Goal: Use online tool/utility: Utilize a website feature to perform a specific function

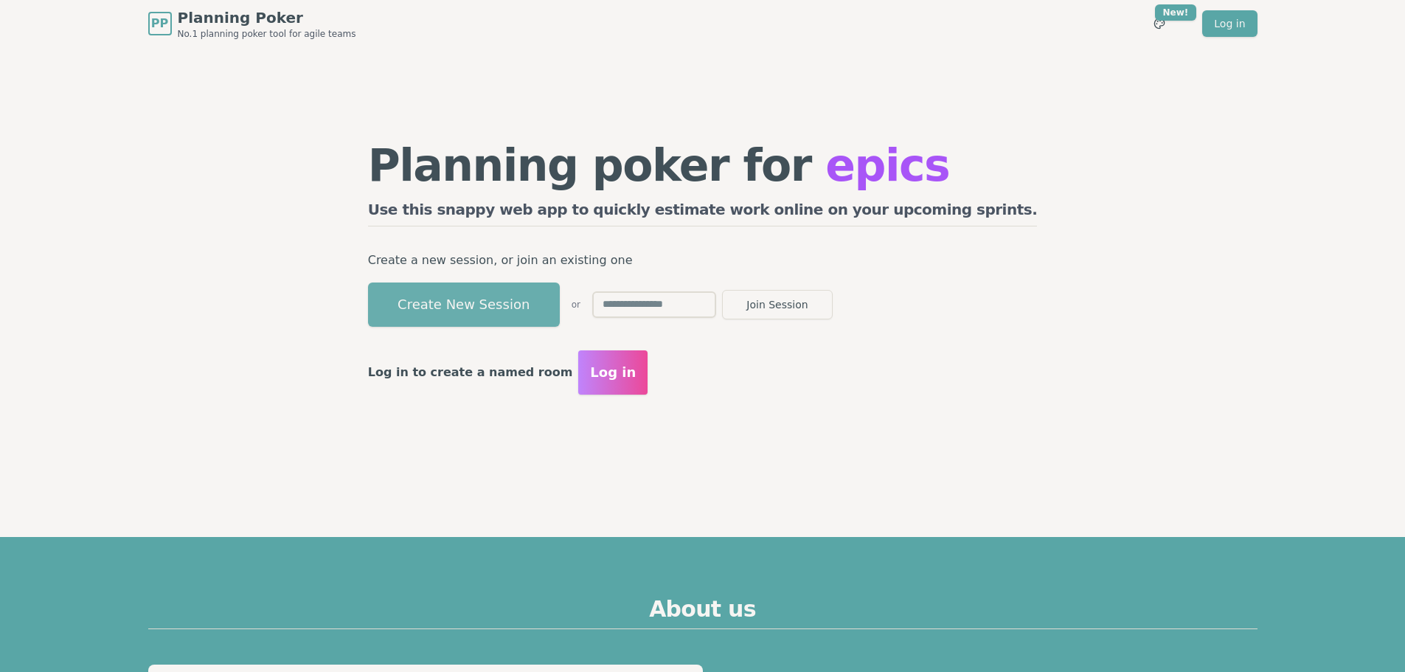
click at [513, 305] on button "Create New Session" at bounding box center [464, 305] width 192 height 44
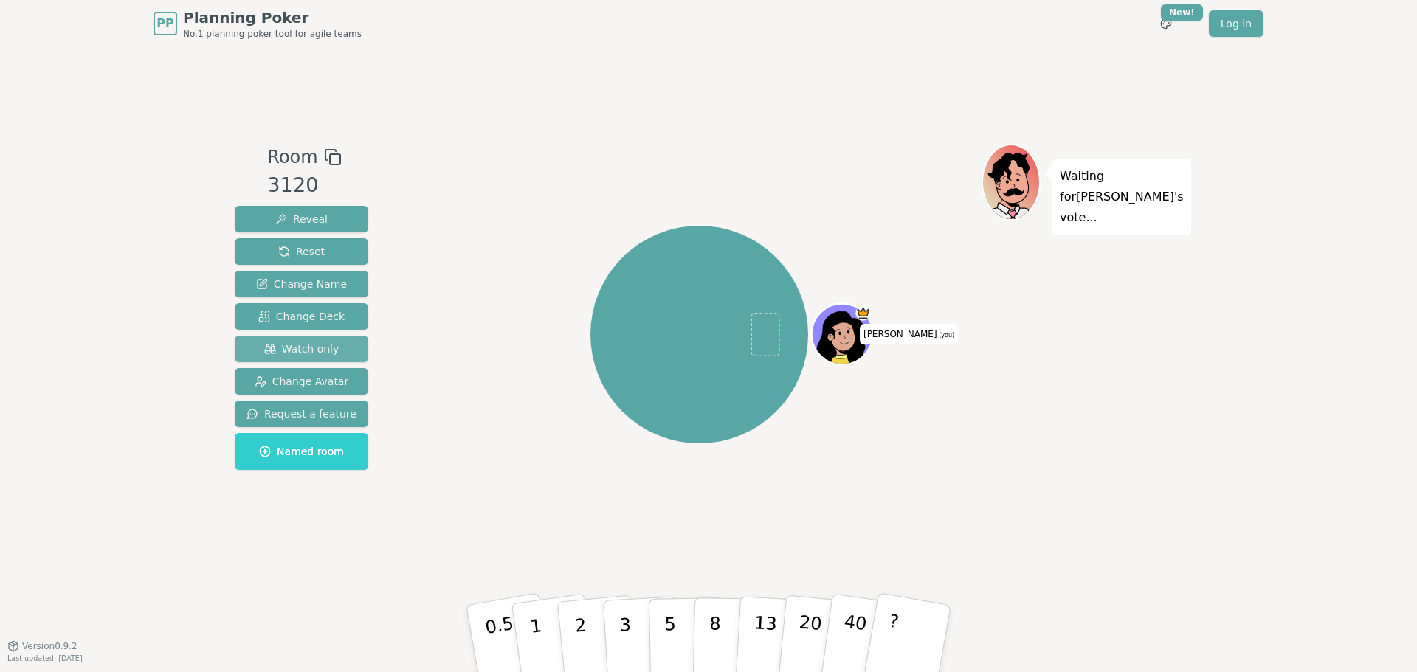
click at [310, 345] on span "Watch only" at bounding box center [301, 349] width 75 height 15
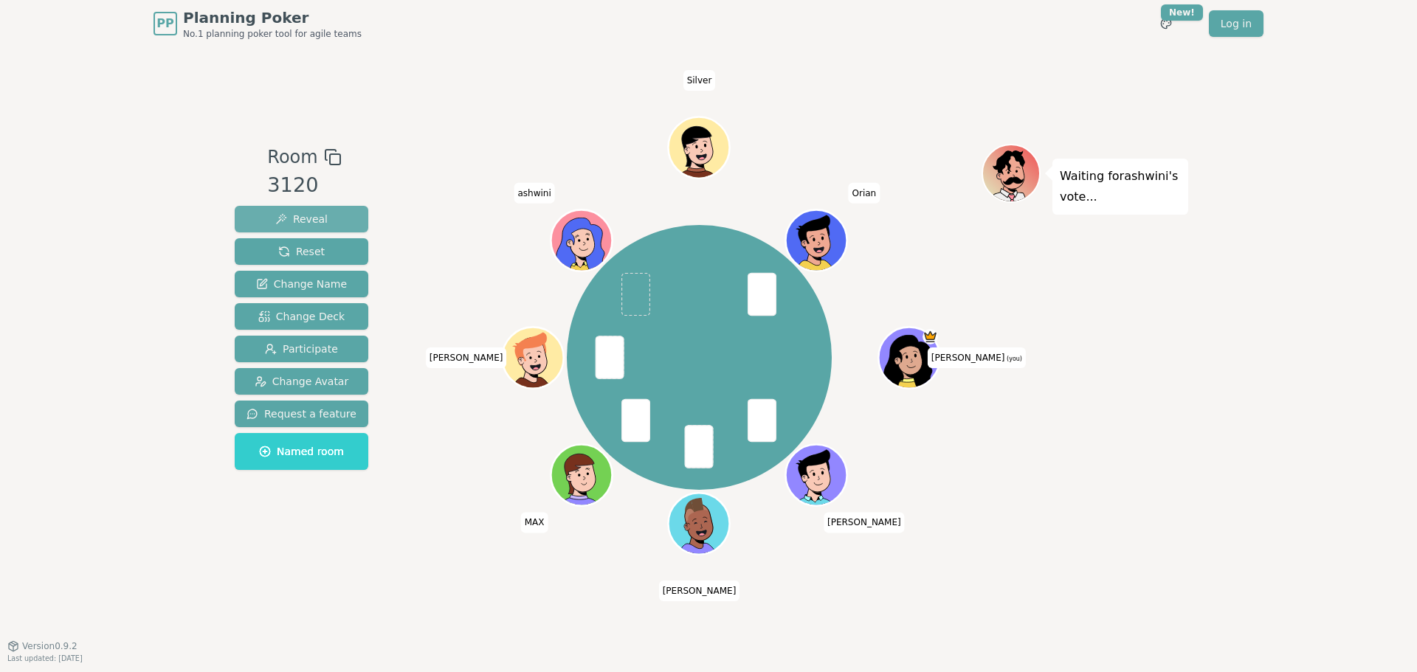
click at [306, 216] on span "Reveal" at bounding box center [301, 219] width 52 height 15
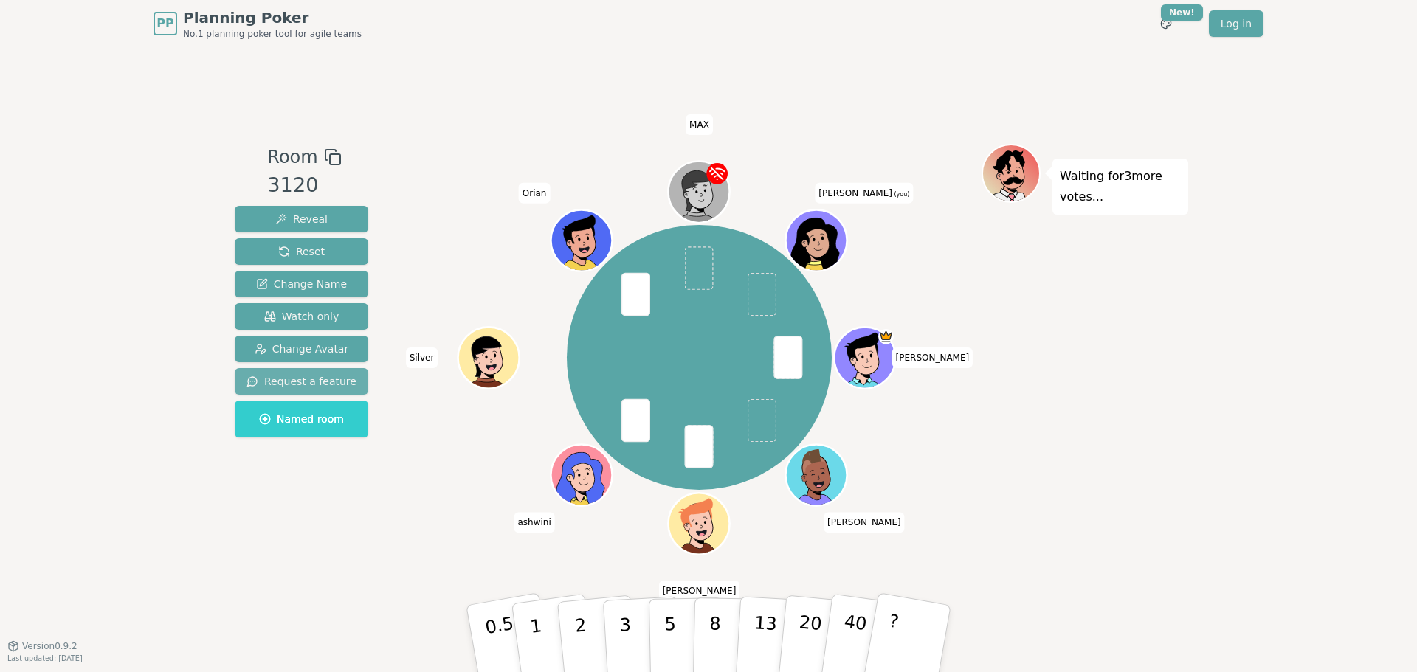
drag, startPoint x: 277, startPoint y: 318, endPoint x: 243, endPoint y: 381, distance: 72.3
click at [277, 317] on span "Watch only" at bounding box center [301, 316] width 75 height 15
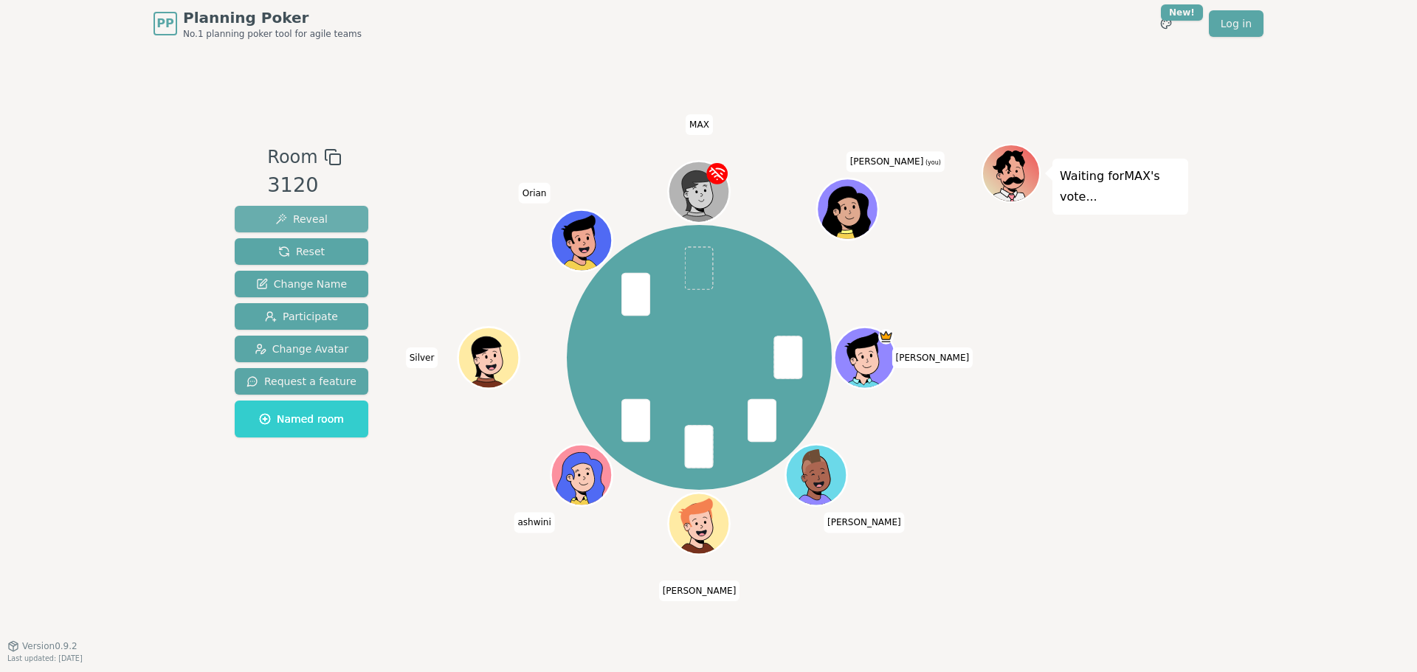
click at [294, 211] on button "Reveal" at bounding box center [302, 219] width 134 height 27
